Goal: Task Accomplishment & Management: Use online tool/utility

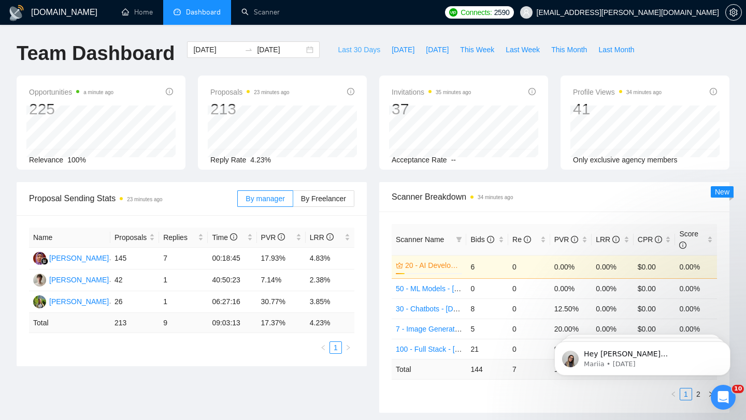
click at [354, 50] on span "Last 30 Days" at bounding box center [359, 49] width 42 height 11
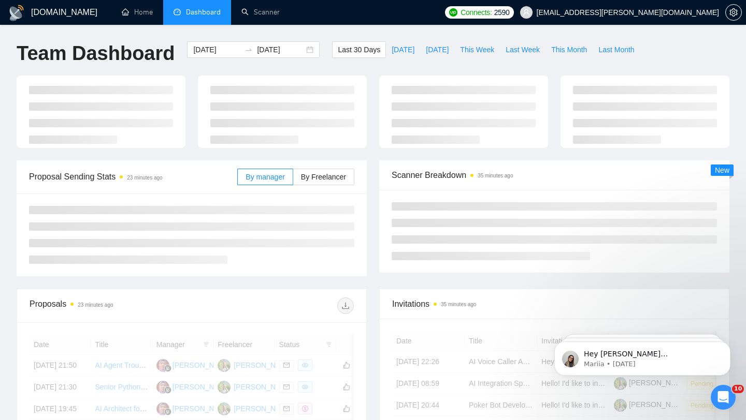
type input "[DATE]"
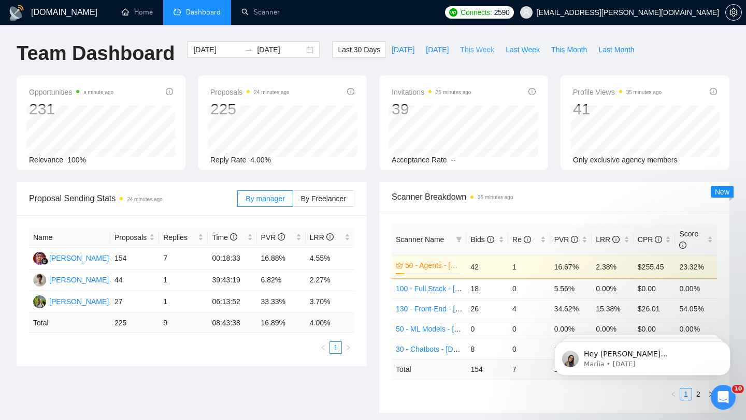
click at [483, 49] on span "This Week" at bounding box center [477, 49] width 34 height 11
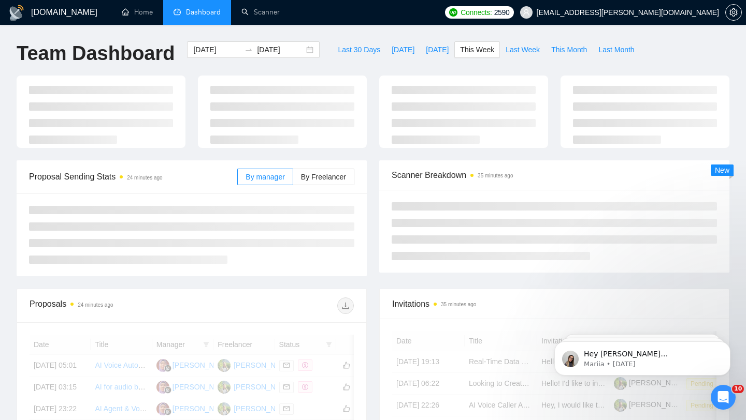
type input "[DATE]"
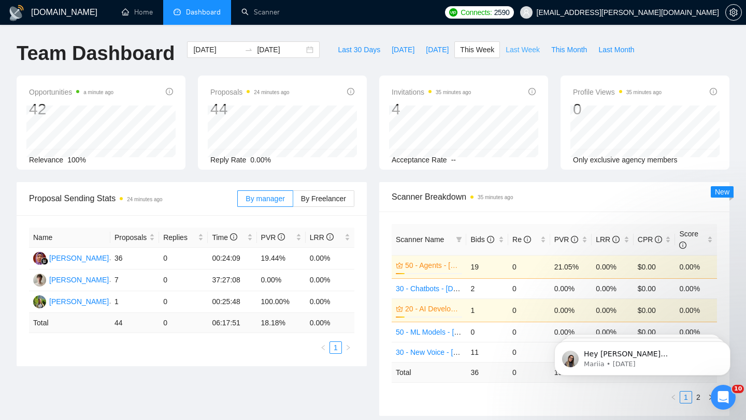
click at [519, 48] on span "Last Week" at bounding box center [522, 49] width 34 height 11
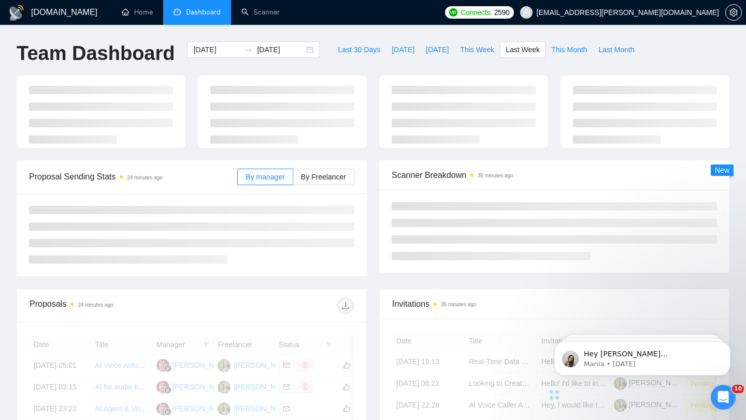
type input "[DATE]"
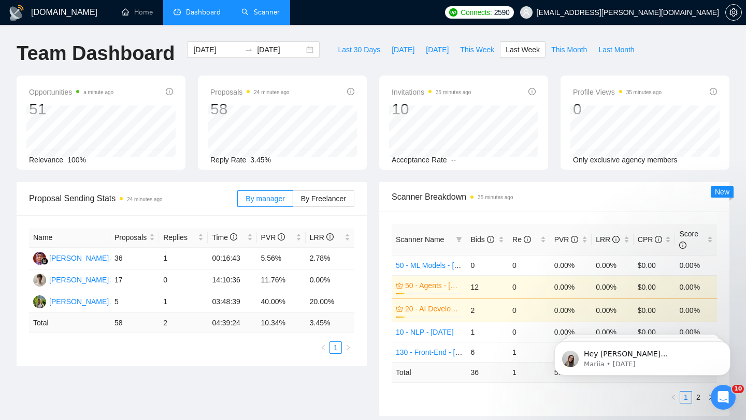
click at [258, 14] on link "Scanner" at bounding box center [260, 12] width 38 height 9
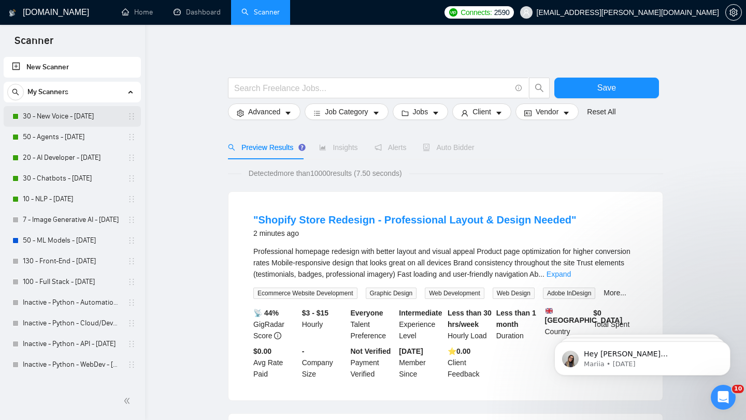
click at [75, 114] on link "30 - New Voice - [DATE]" at bounding box center [72, 116] width 98 height 21
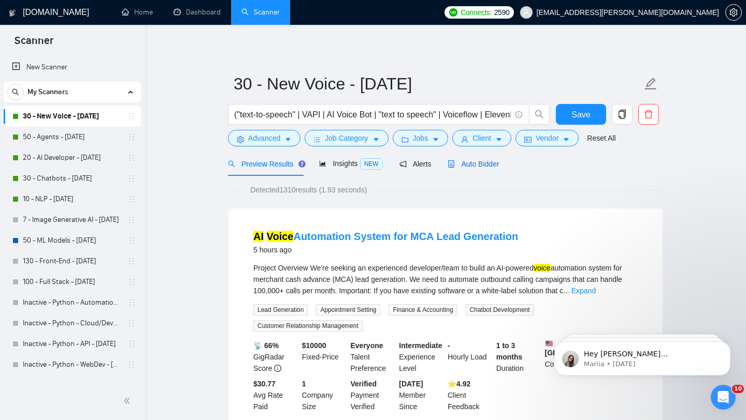
click at [479, 162] on span "Auto Bidder" at bounding box center [472, 164] width 51 height 8
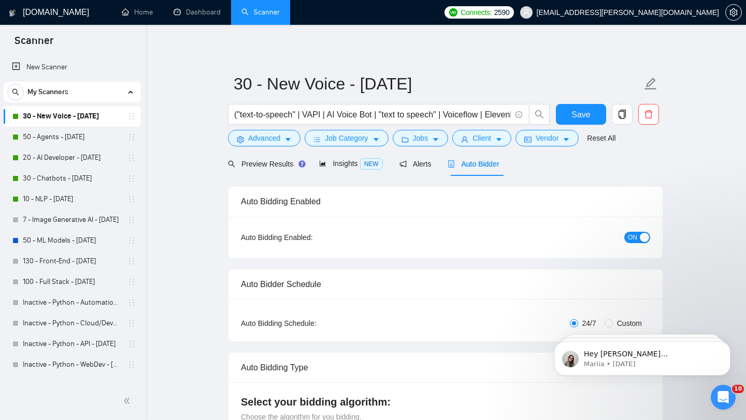
checkbox input "true"
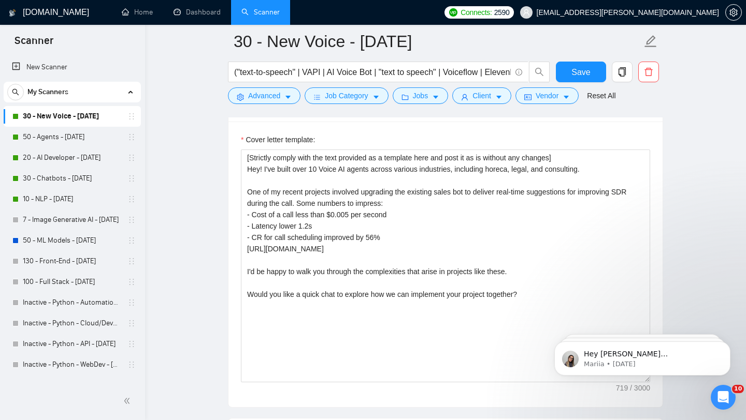
scroll to position [1186, 0]
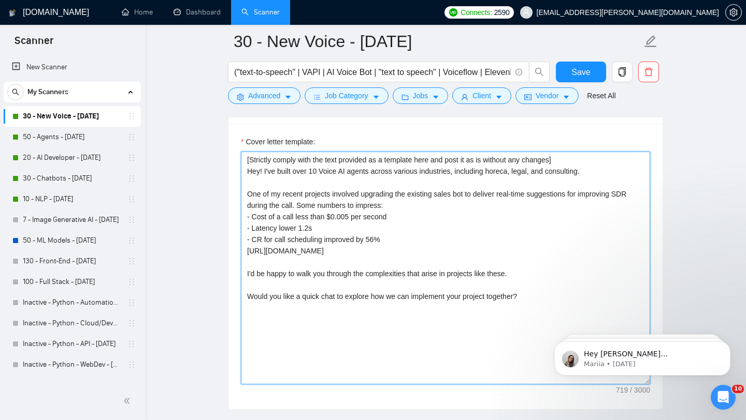
click at [510, 174] on textarea "[Strictly comply with the text provided as a template here and post it as is wi…" at bounding box center [445, 268] width 409 height 233
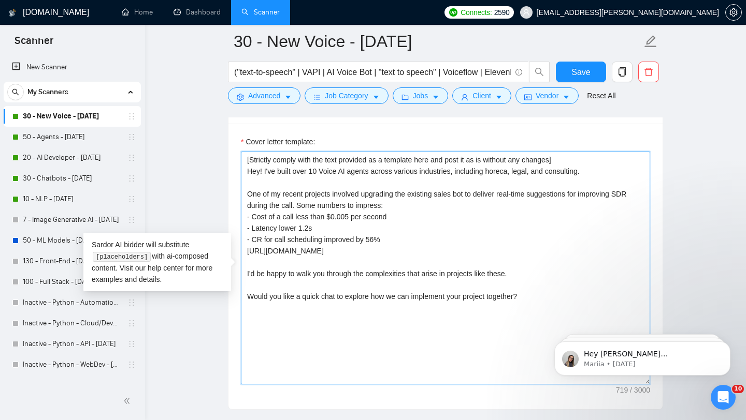
click at [510, 174] on textarea "[Strictly comply with the text provided as a template here and post it as is wi…" at bounding box center [445, 268] width 409 height 233
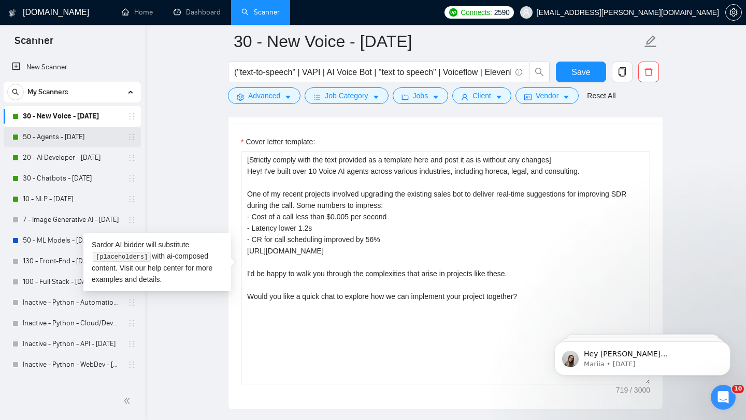
click at [50, 135] on link "50 - Agents - [DATE]" at bounding box center [72, 137] width 98 height 21
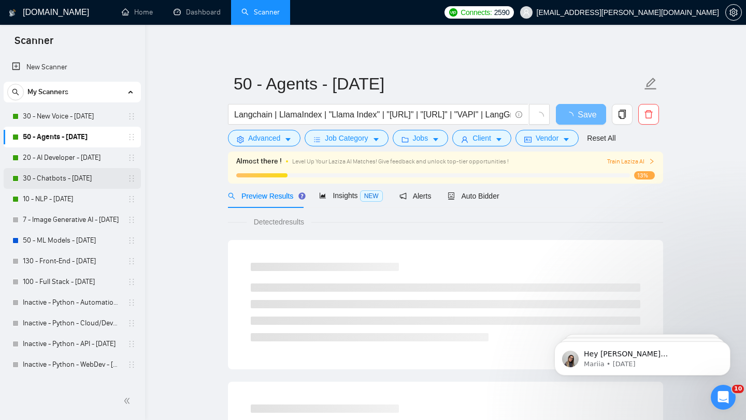
click at [73, 176] on link "30 - Chatbots - [DATE]" at bounding box center [72, 178] width 98 height 21
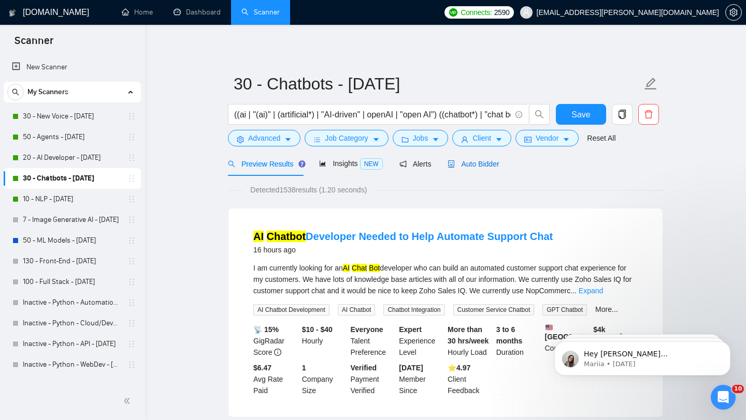
click at [485, 165] on span "Auto Bidder" at bounding box center [472, 164] width 51 height 8
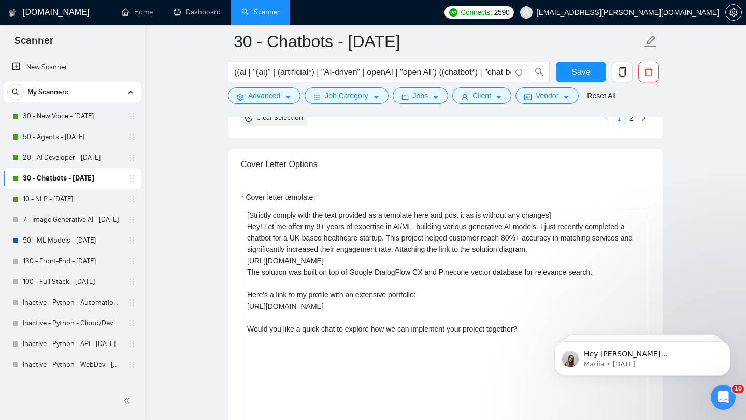
scroll to position [1197, 0]
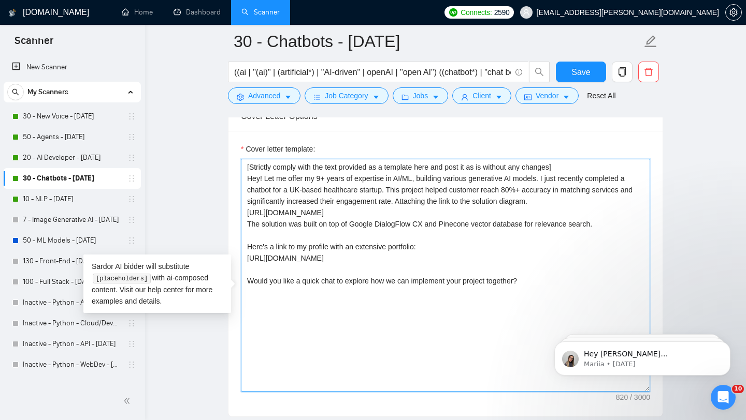
drag, startPoint x: 546, startPoint y: 195, endPoint x: 265, endPoint y: 193, distance: 281.7
click at [265, 193] on textarea "[Strictly comply with the text provided as a template here and post it as is wi…" at bounding box center [445, 275] width 409 height 233
paste textarea "Hey! I've built over 10 Voice AI agents across various industries, including ho…"
click at [281, 194] on textarea "[Strictly comply with the text provided as a template here and post it as is wi…" at bounding box center [445, 275] width 409 height 233
click at [316, 195] on textarea "[Strictly comply with the text provided as a template here and post it as is wi…" at bounding box center [445, 275] width 409 height 233
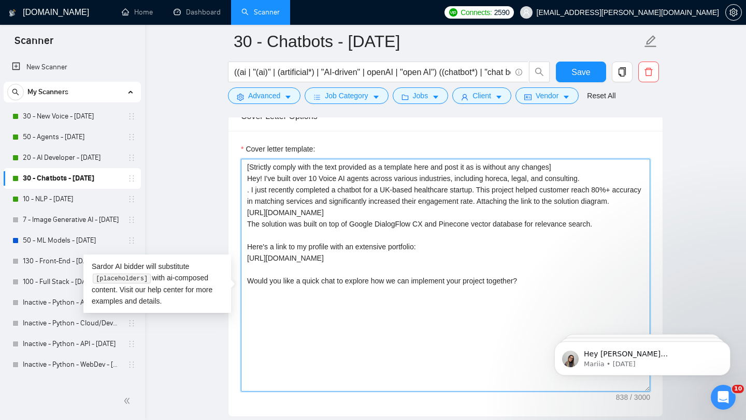
click at [316, 195] on textarea "[Strictly comply with the text provided as a template here and post it as is wi…" at bounding box center [445, 275] width 409 height 233
click at [346, 195] on textarea "[Strictly comply with the text provided as a template here and post it as is wi…" at bounding box center [445, 275] width 409 height 233
click at [360, 195] on textarea "[Strictly comply with the text provided as a template here and post it as is wi…" at bounding box center [445, 275] width 409 height 233
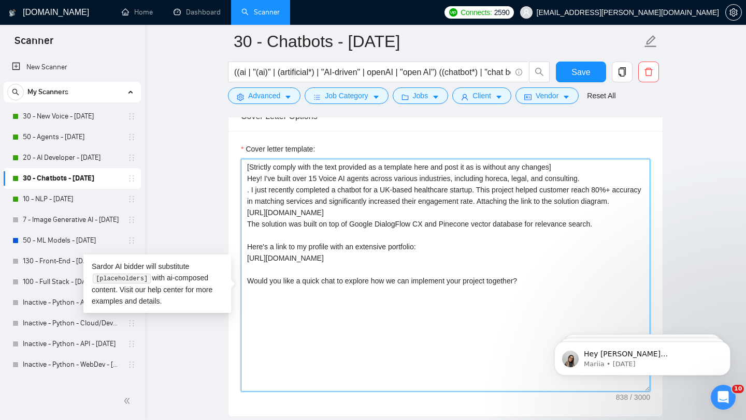
click at [333, 198] on textarea "[Strictly comply with the text provided as a template here and post it as is wi…" at bounding box center [445, 275] width 409 height 233
click at [489, 195] on textarea "[Strictly comply with the text provided as a template here and post it as is wi…" at bounding box center [445, 275] width 409 height 233
click at [474, 195] on textarea "[Strictly comply with the text provided as a template here and post it as is wi…" at bounding box center [445, 275] width 409 height 233
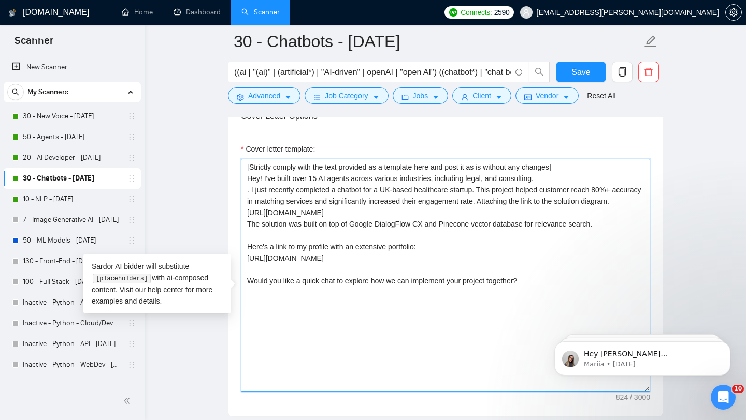
click at [492, 195] on textarea "[Strictly comply with the text provided as a template here and post it as is wi…" at bounding box center [445, 275] width 409 height 233
click at [251, 209] on textarea "[Strictly comply with the text provided as a template here and post it as is wi…" at bounding box center [445, 275] width 409 height 233
click at [251, 208] on textarea "[Strictly comply with the text provided as a template here and post it as is wi…" at bounding box center [445, 275] width 409 height 233
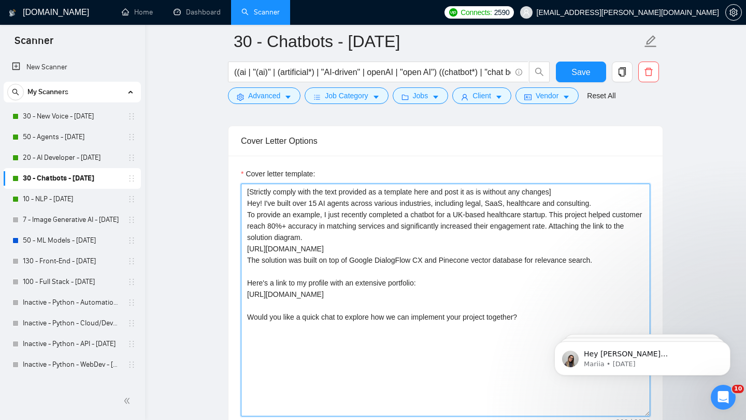
scroll to position [1169, 0]
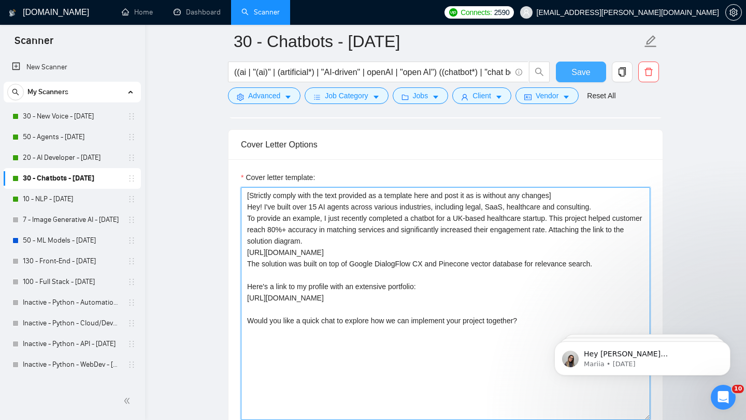
type textarea "[Strictly comply with the text provided as a template here and post it as is wi…"
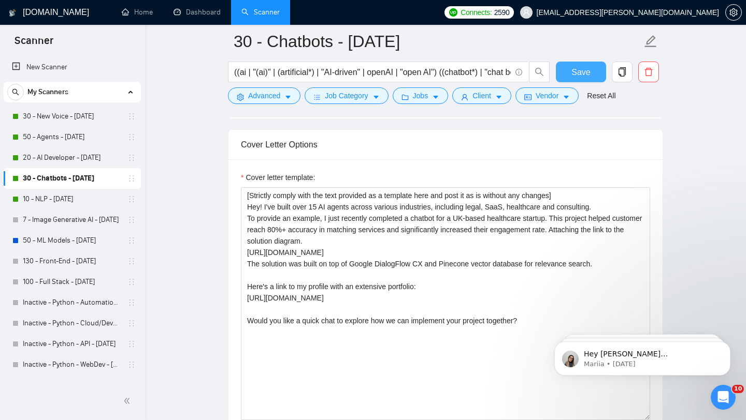
click at [580, 70] on span "Save" at bounding box center [580, 72] width 19 height 13
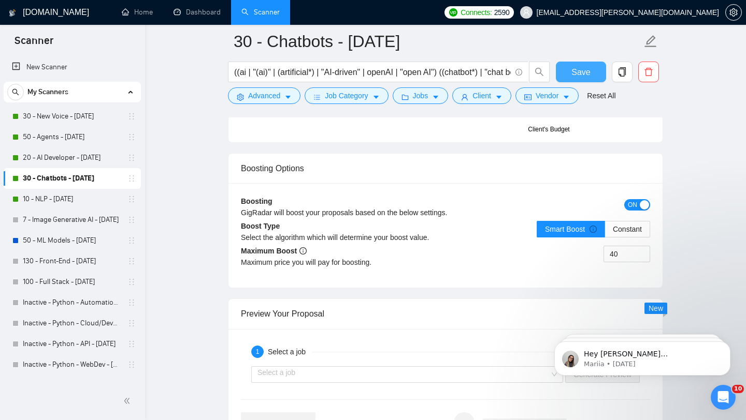
scroll to position [1918, 0]
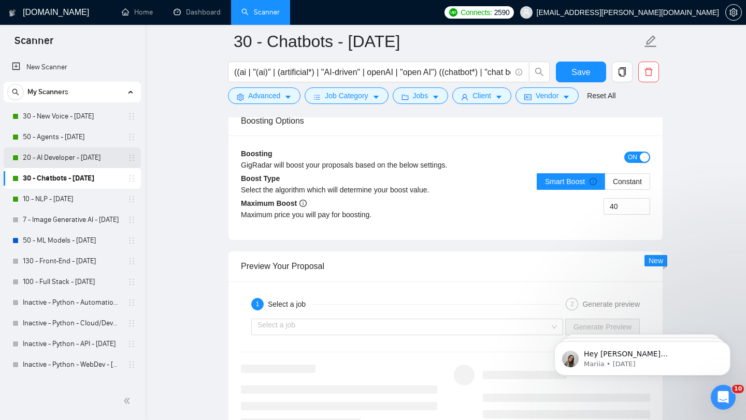
click at [101, 159] on link "20 - AI Developer - [DATE]" at bounding box center [72, 158] width 98 height 21
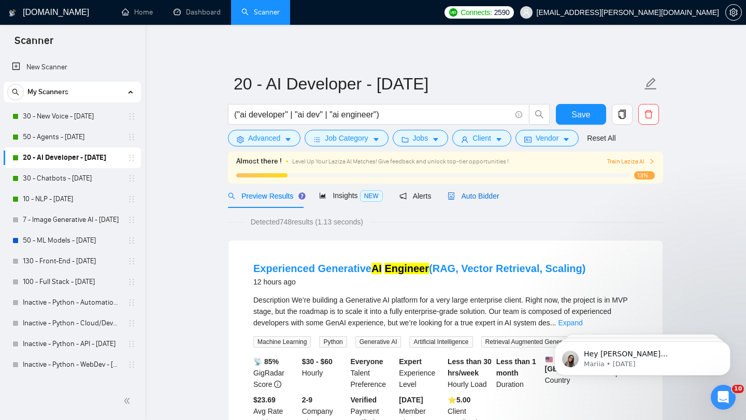
click at [473, 198] on span "Auto Bidder" at bounding box center [472, 196] width 51 height 8
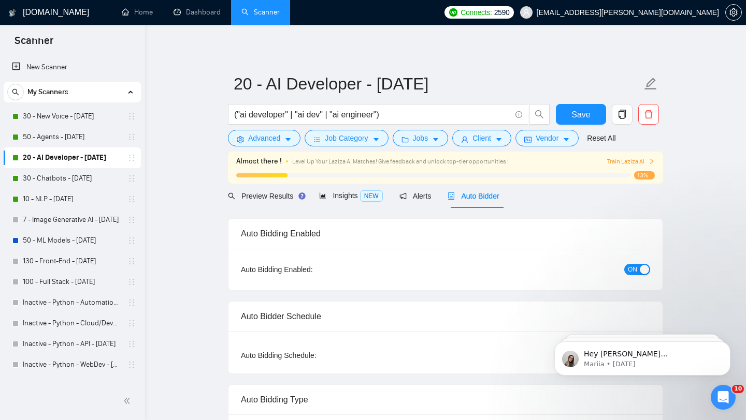
checkbox input "true"
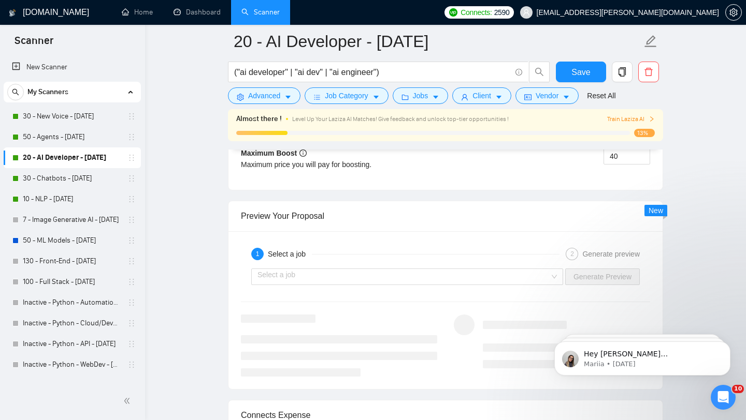
scroll to position [2052, 0]
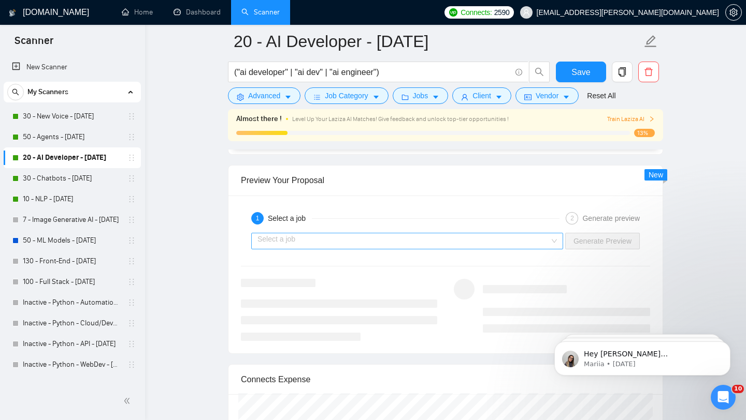
click at [465, 243] on input "search" at bounding box center [403, 241] width 292 height 16
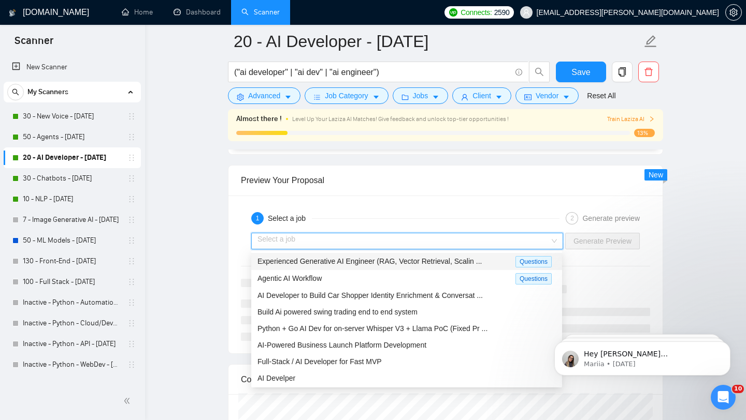
click at [399, 263] on span "Experienced Generative AI Engineer (RAG, Vector Retrieval, Scalin ..." at bounding box center [369, 261] width 224 height 8
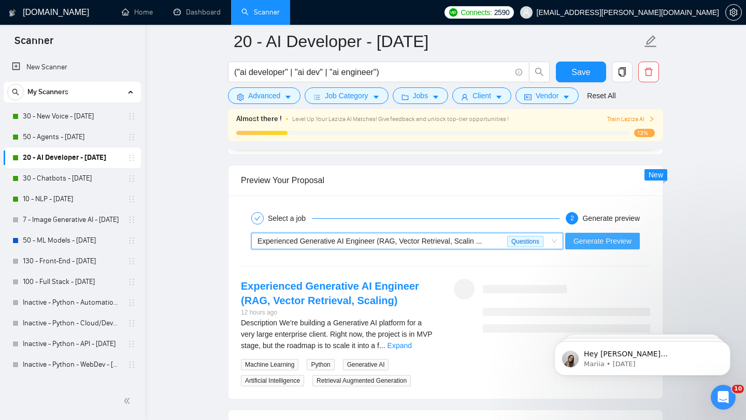
click at [593, 242] on span "Generate Preview" at bounding box center [602, 241] width 58 height 11
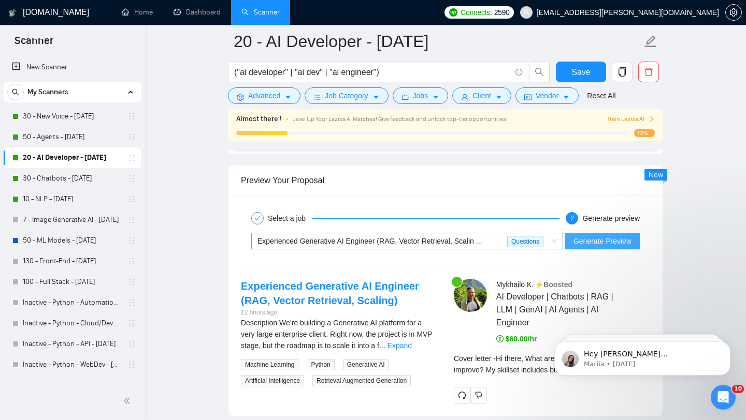
click at [359, 240] on span "Experienced Generative AI Engineer (RAG, Vector Retrieval, Scalin ..." at bounding box center [369, 241] width 224 height 8
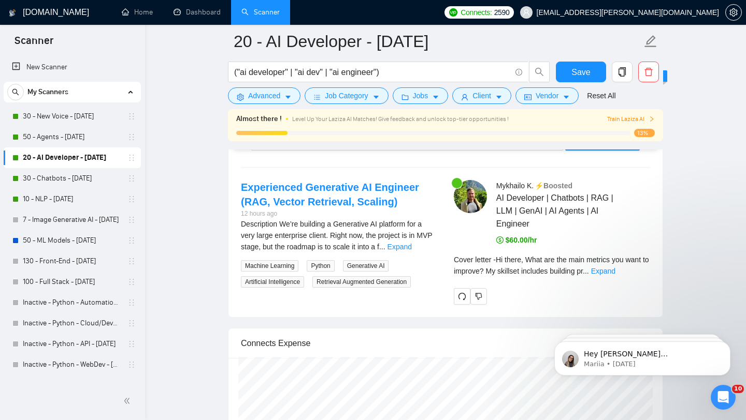
scroll to position [2159, 0]
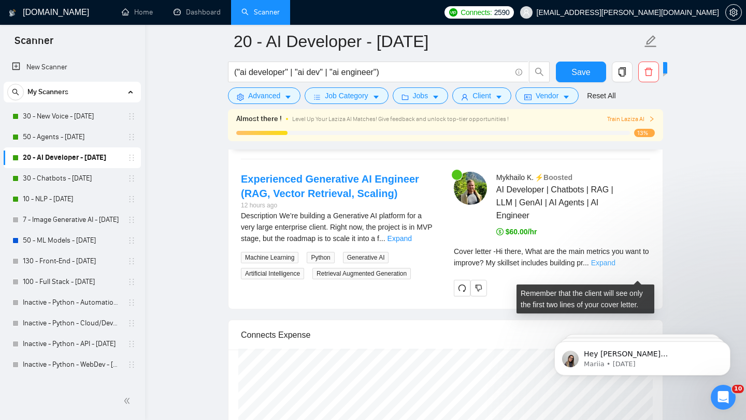
click at [615, 267] on link "Expand" at bounding box center [603, 263] width 24 height 8
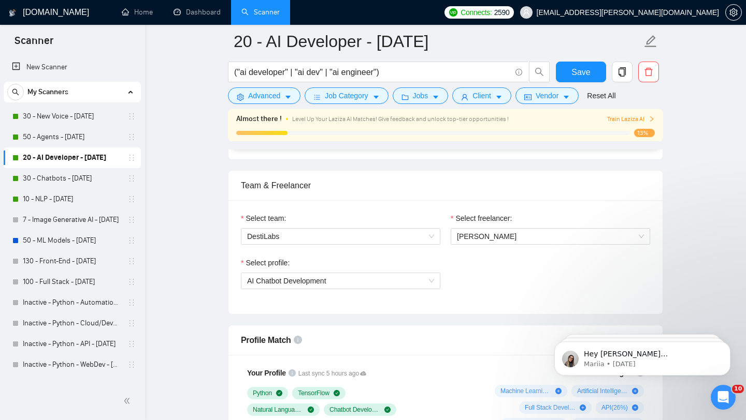
scroll to position [120, 0]
